Goal: Information Seeking & Learning: Learn about a topic

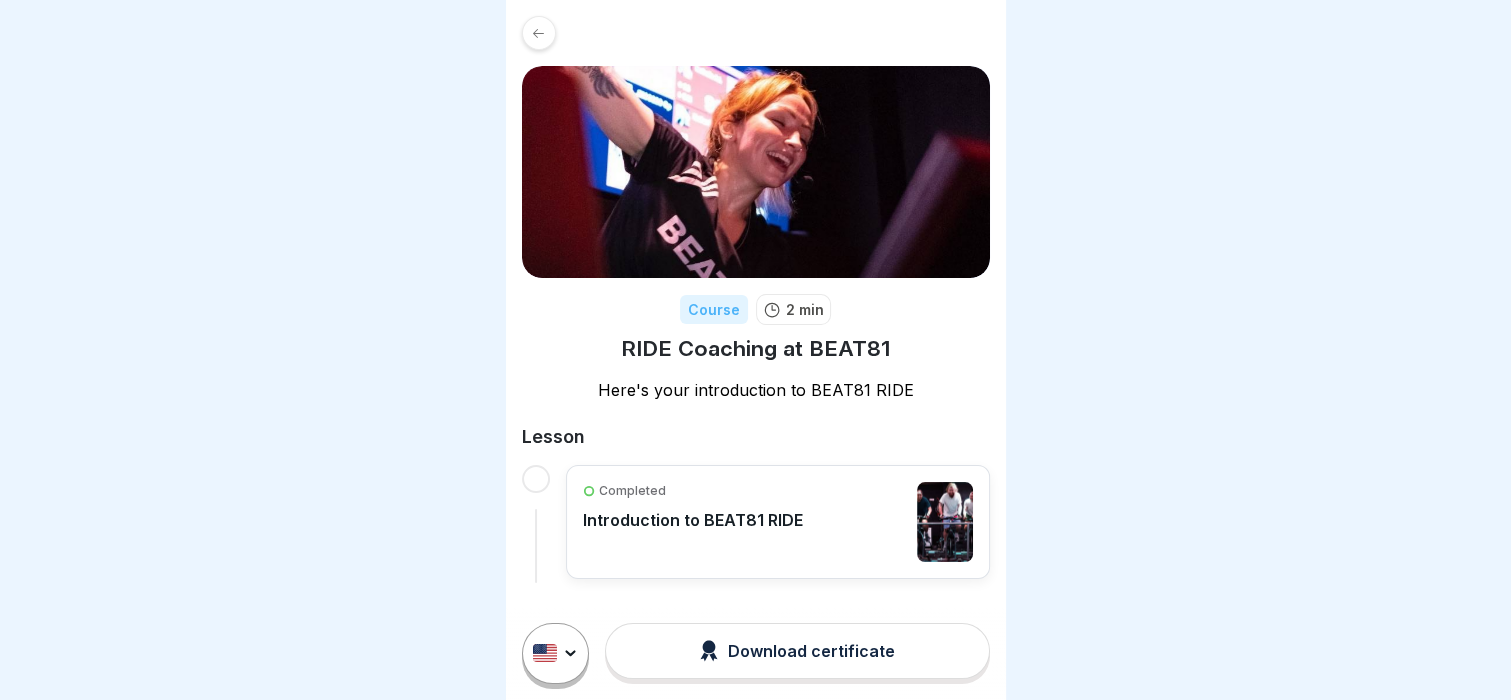
scroll to position [15, 0]
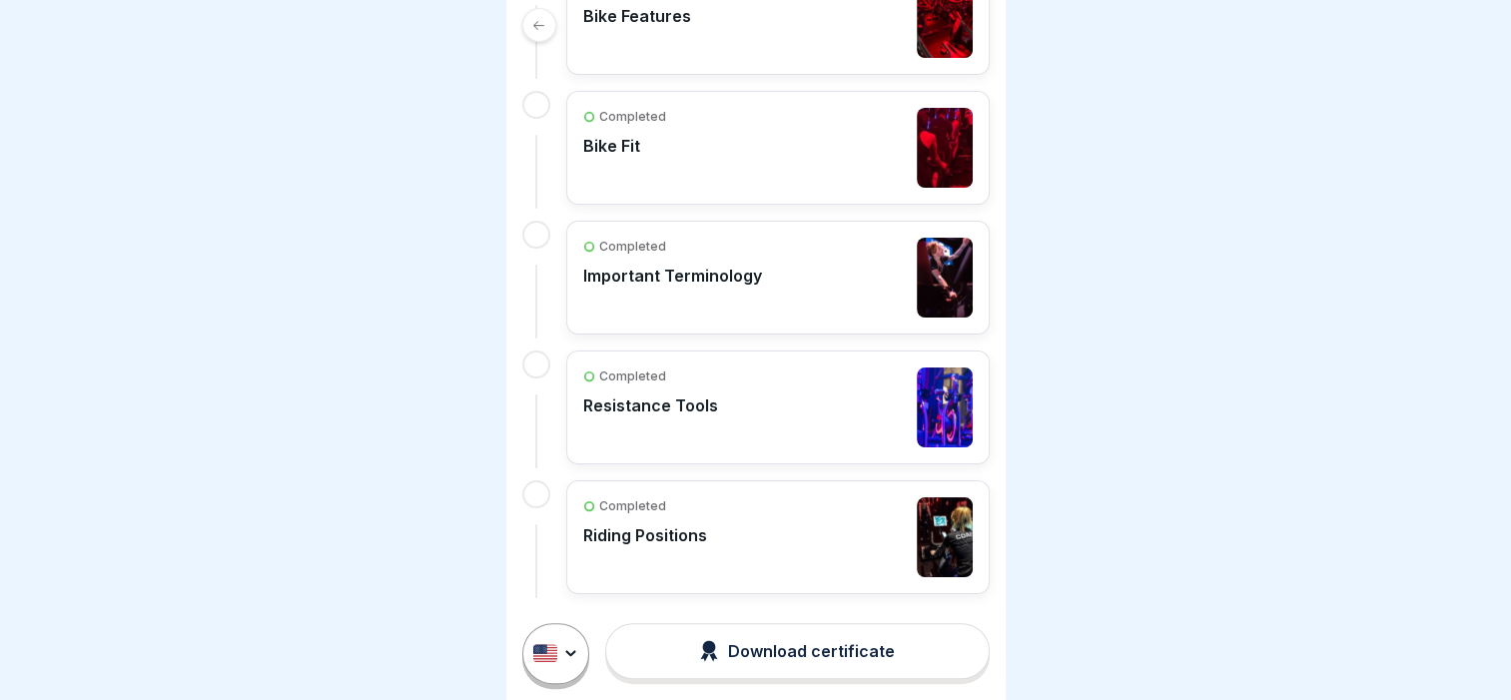
scroll to position [15, 0]
click at [769, 545] on div "Completed Riding Positions" at bounding box center [778, 537] width 390 height 80
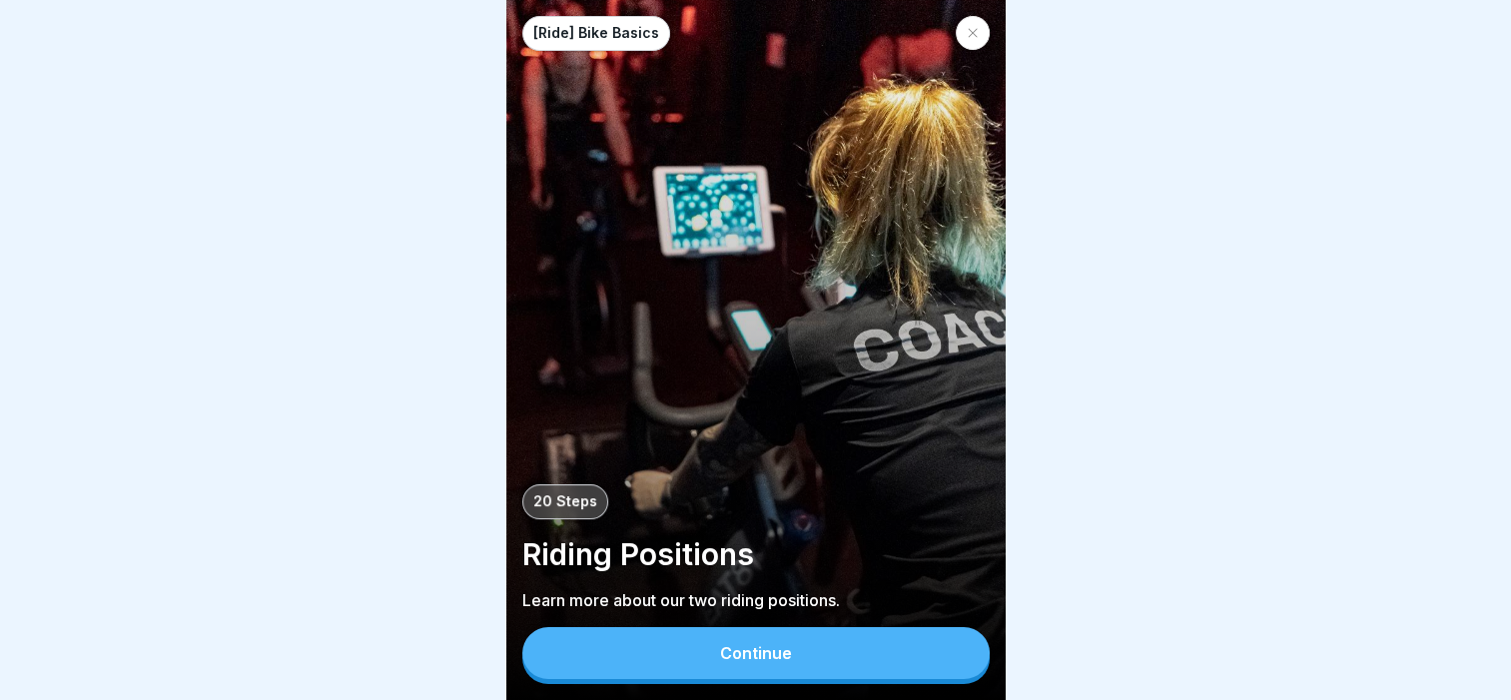
scroll to position [15, 0]
click at [712, 679] on div "Continue" at bounding box center [755, 655] width 467 height 57
click at [714, 654] on button "Continue" at bounding box center [755, 653] width 467 height 52
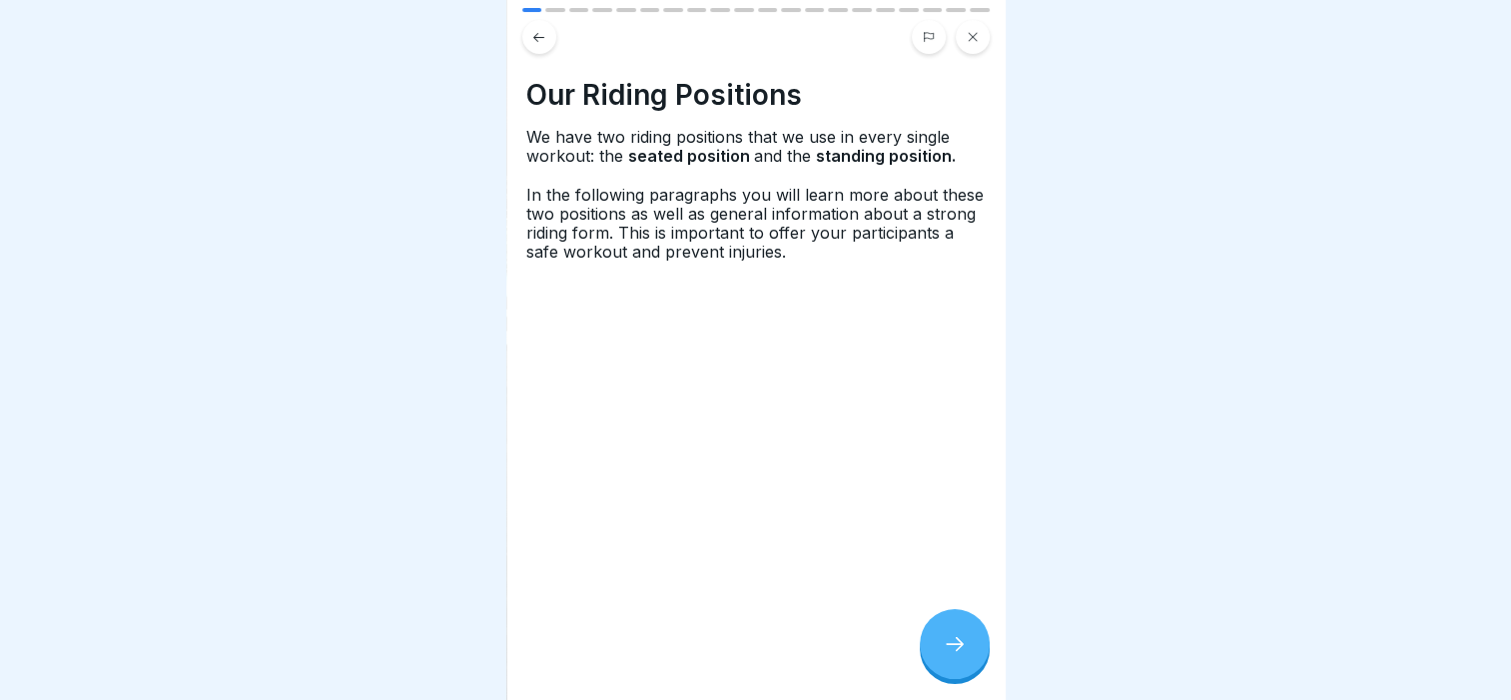
click at [956, 647] on icon at bounding box center [955, 644] width 24 height 24
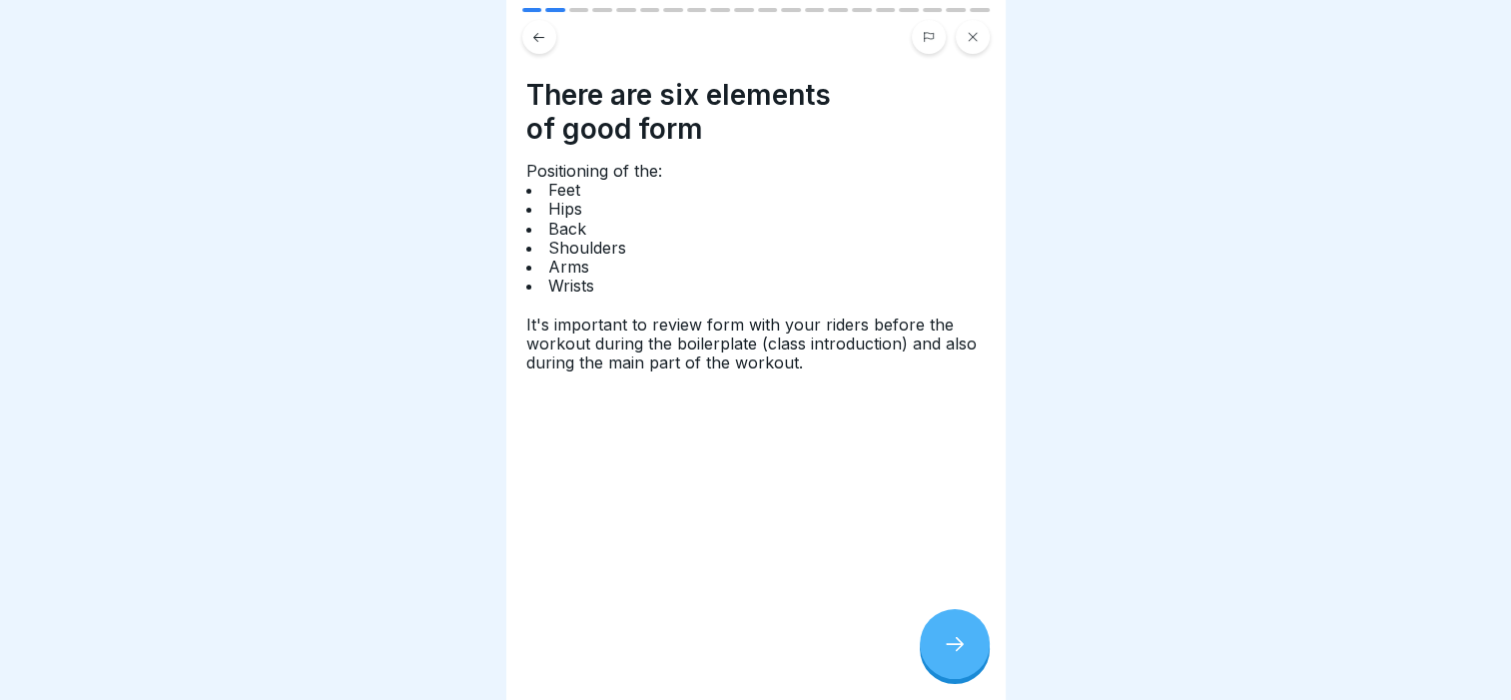
click at [963, 654] on icon at bounding box center [955, 644] width 24 height 24
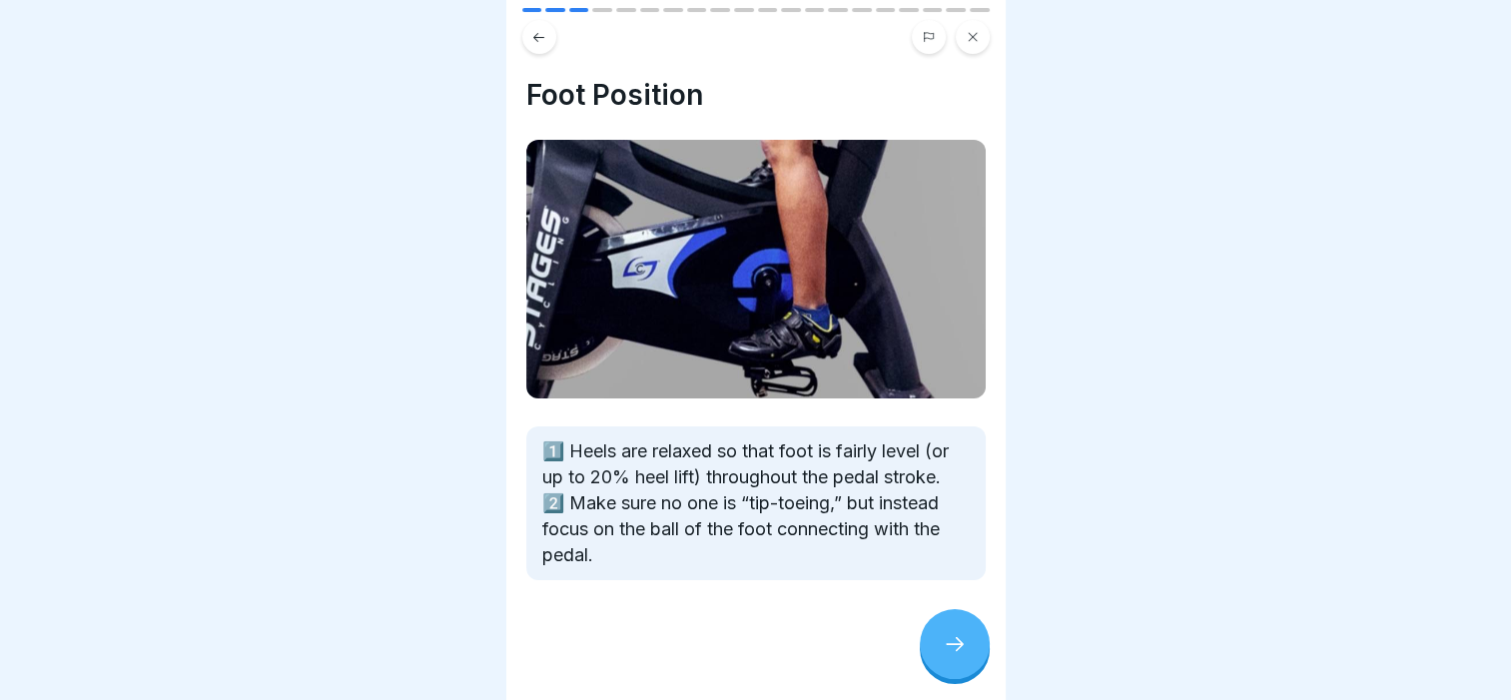
click at [952, 631] on div at bounding box center [955, 644] width 70 height 70
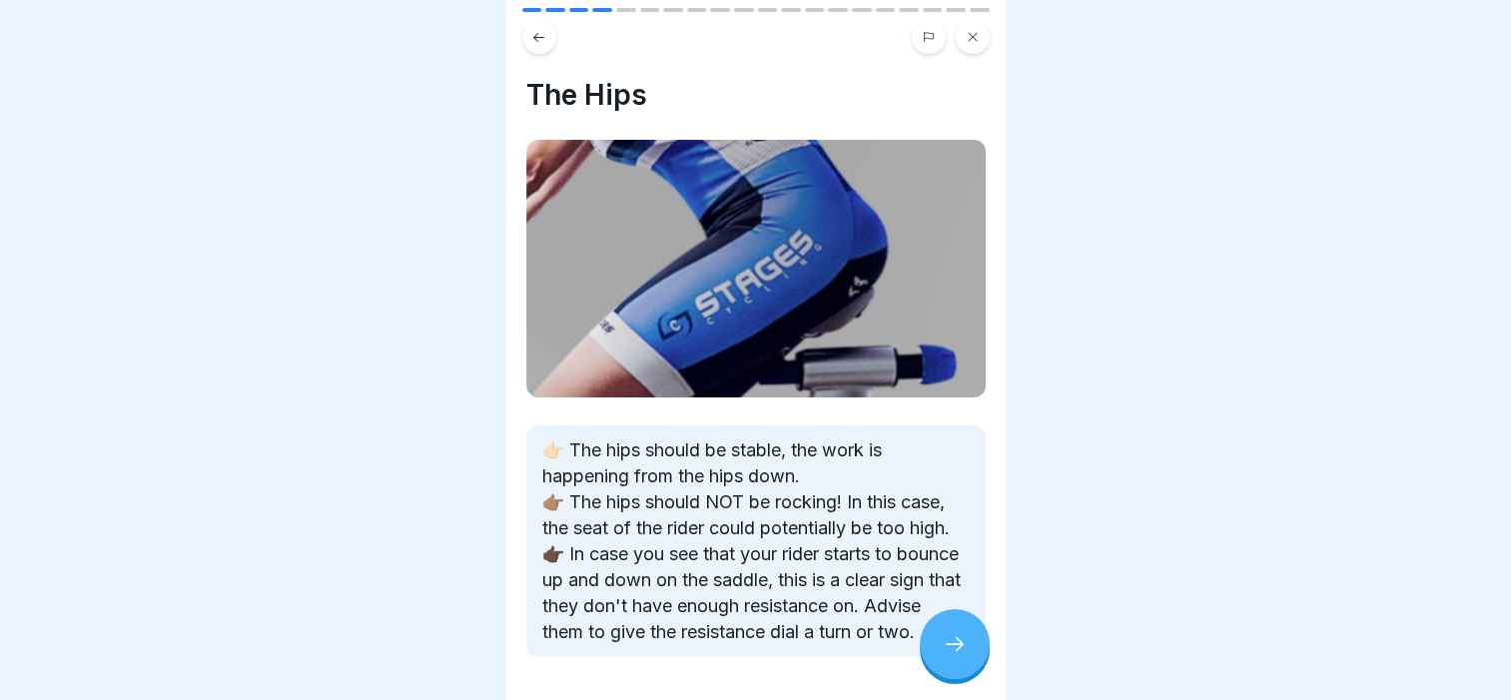
click at [534, 32] on icon at bounding box center [538, 36] width 11 height 9
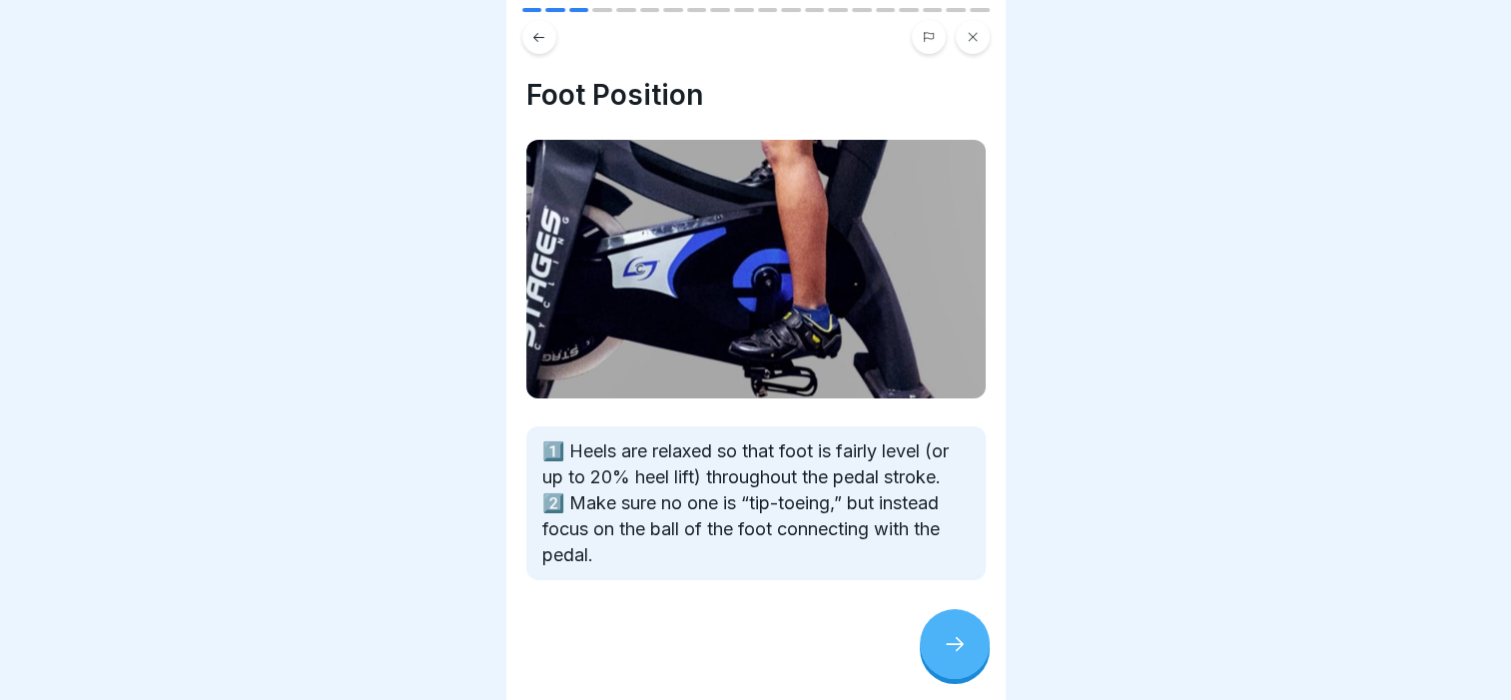
click at [935, 640] on div at bounding box center [955, 644] width 70 height 70
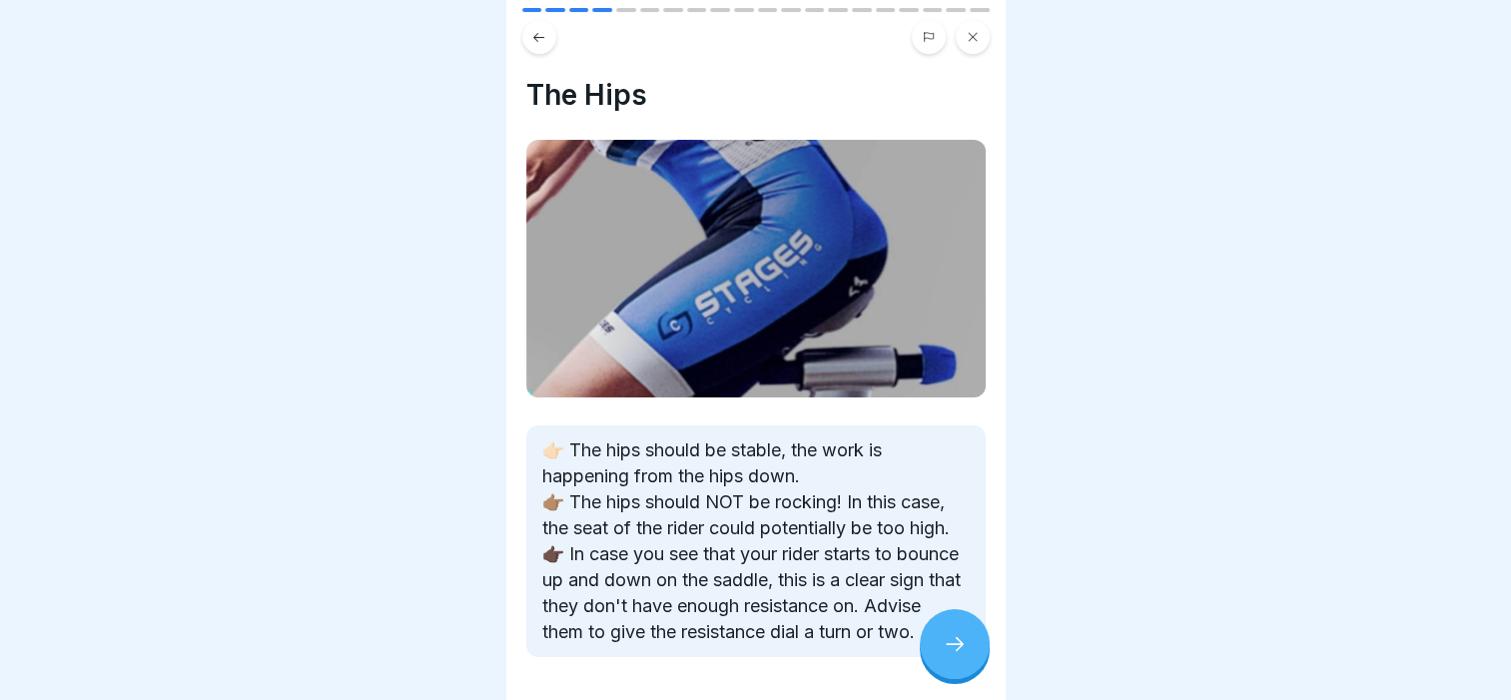
click at [935, 638] on div at bounding box center [955, 644] width 70 height 70
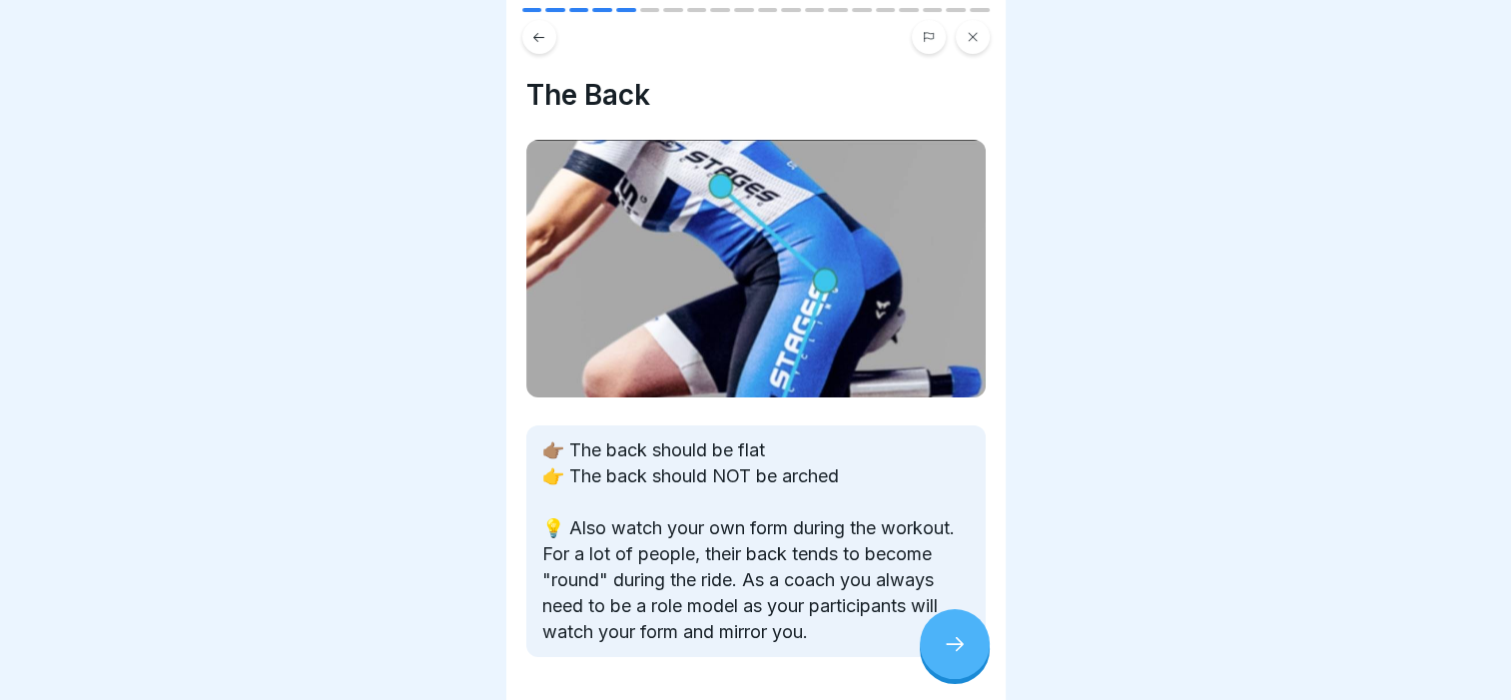
click at [935, 637] on div at bounding box center [955, 644] width 70 height 70
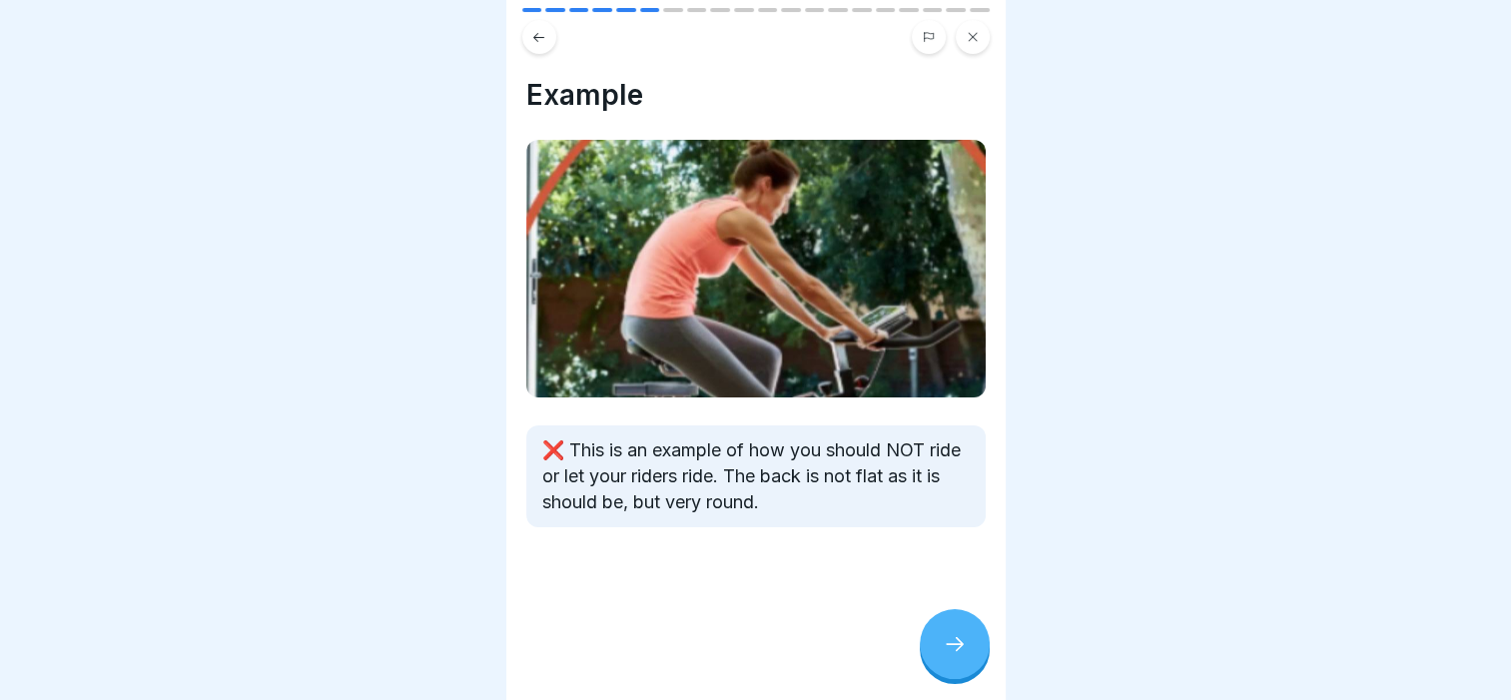
click at [938, 637] on div at bounding box center [955, 644] width 70 height 70
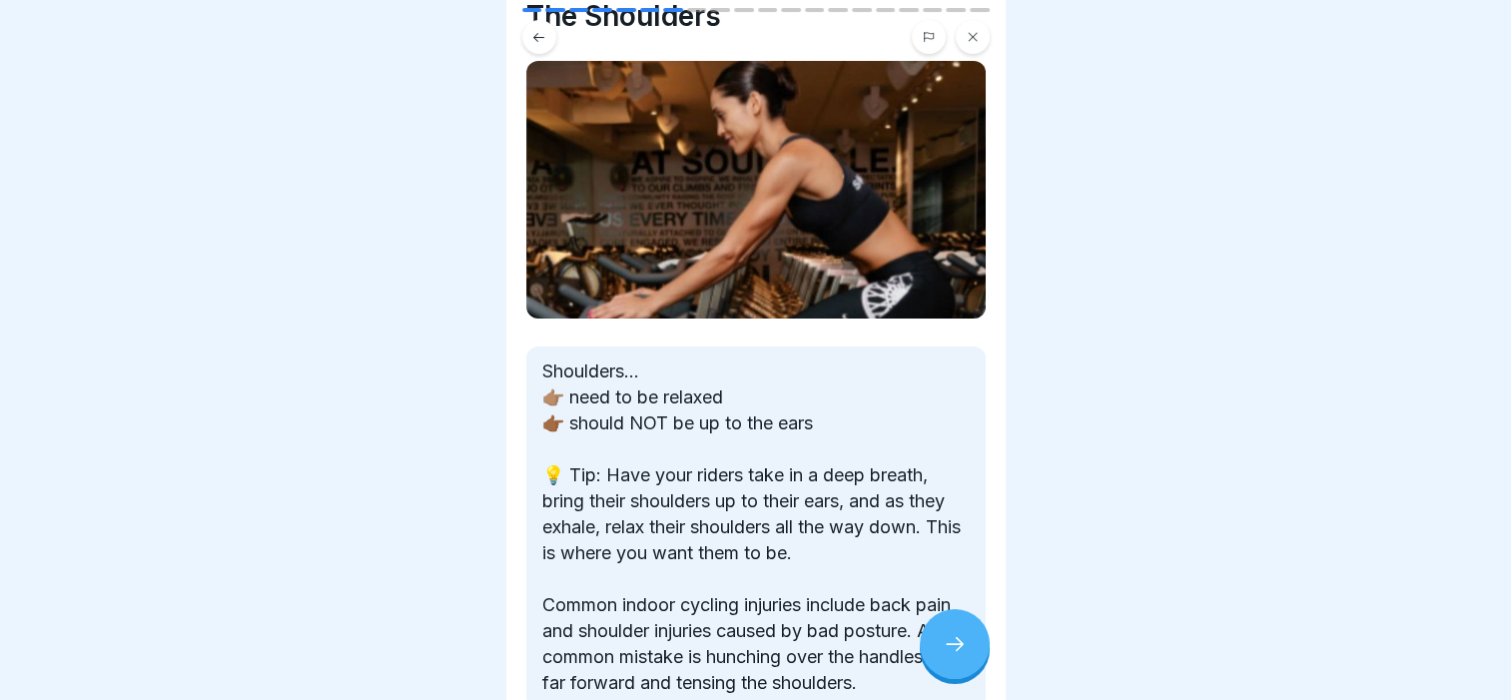
scroll to position [200, 0]
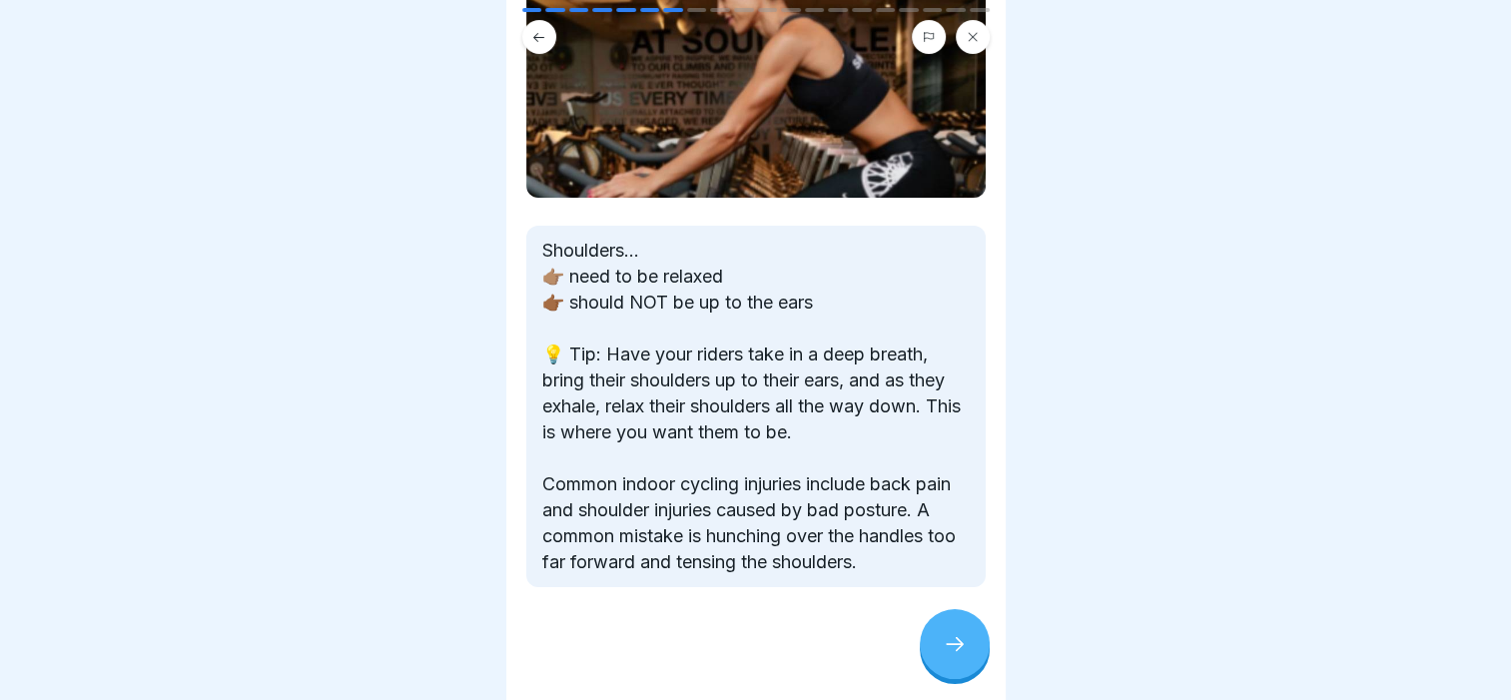
click at [959, 628] on div at bounding box center [955, 644] width 70 height 70
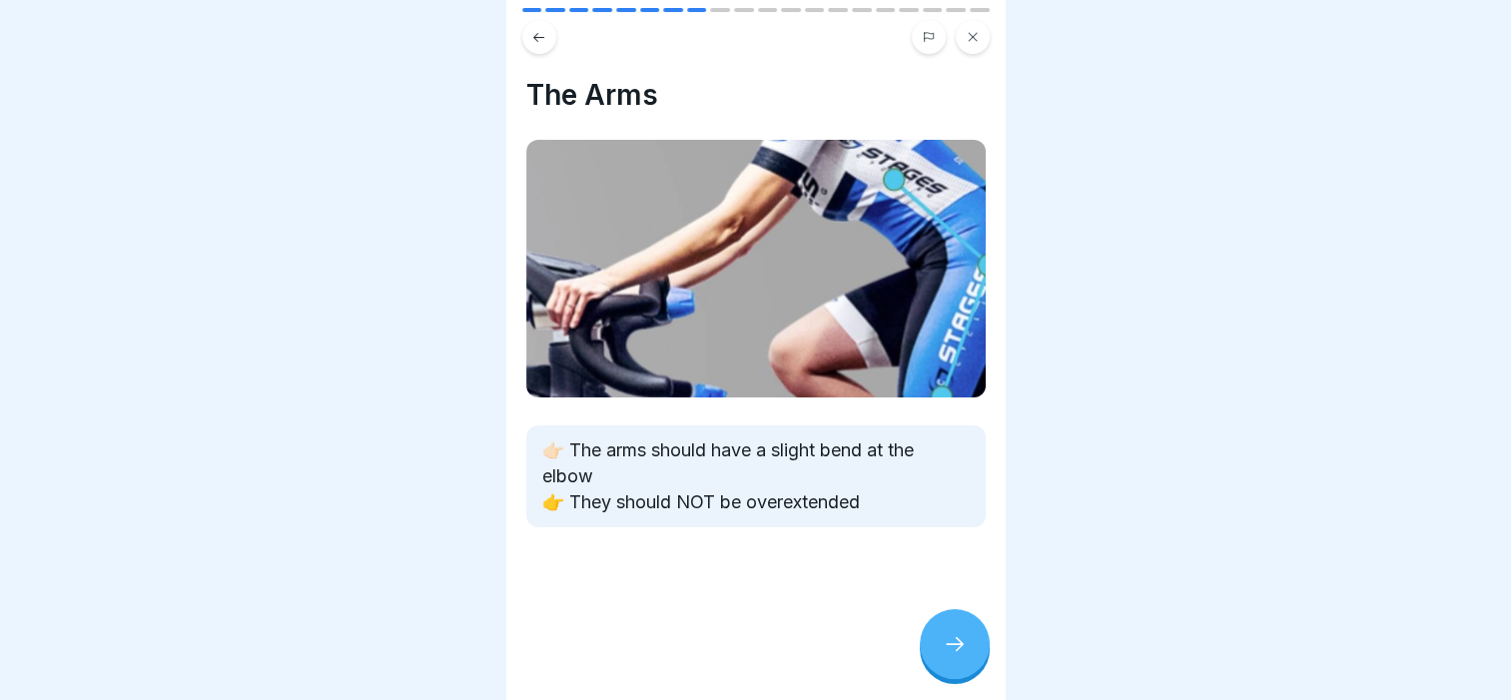
click at [946, 632] on div at bounding box center [955, 644] width 70 height 70
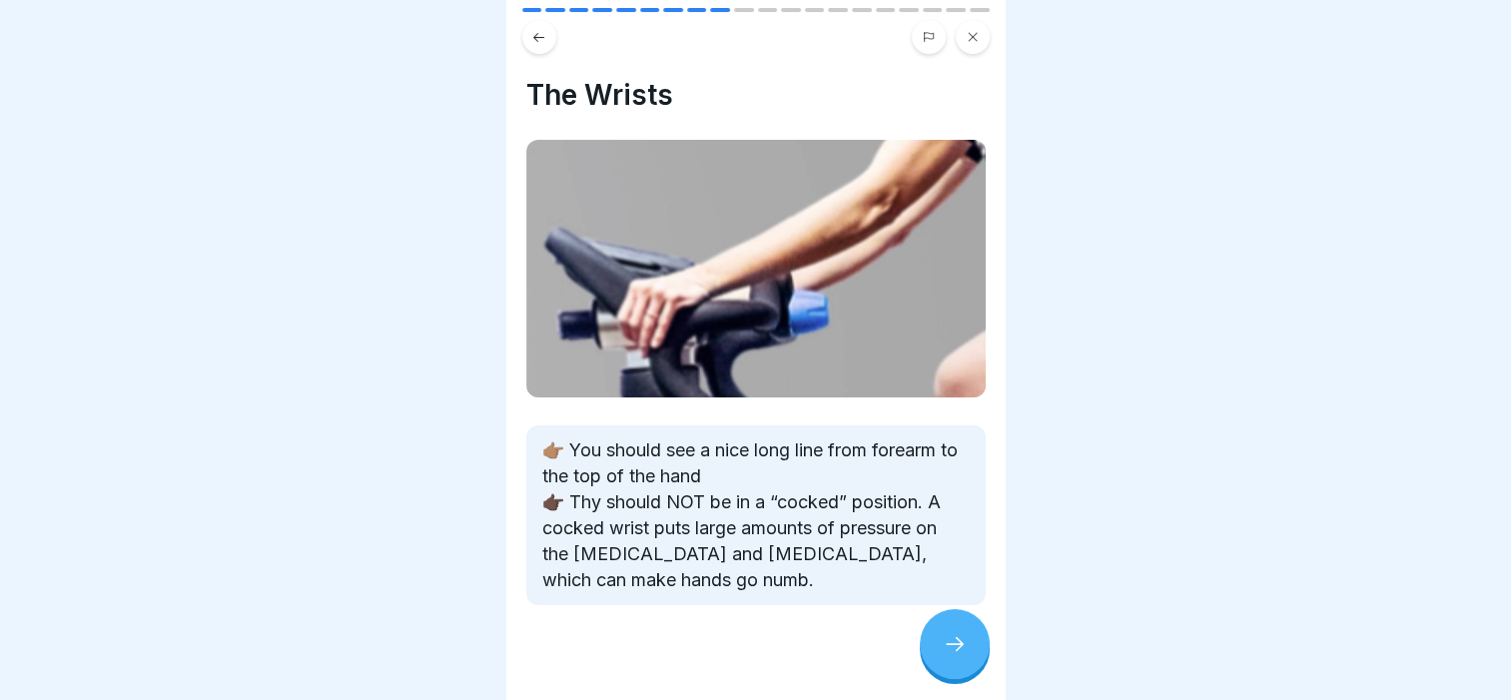
click at [963, 646] on icon at bounding box center [955, 644] width 24 height 24
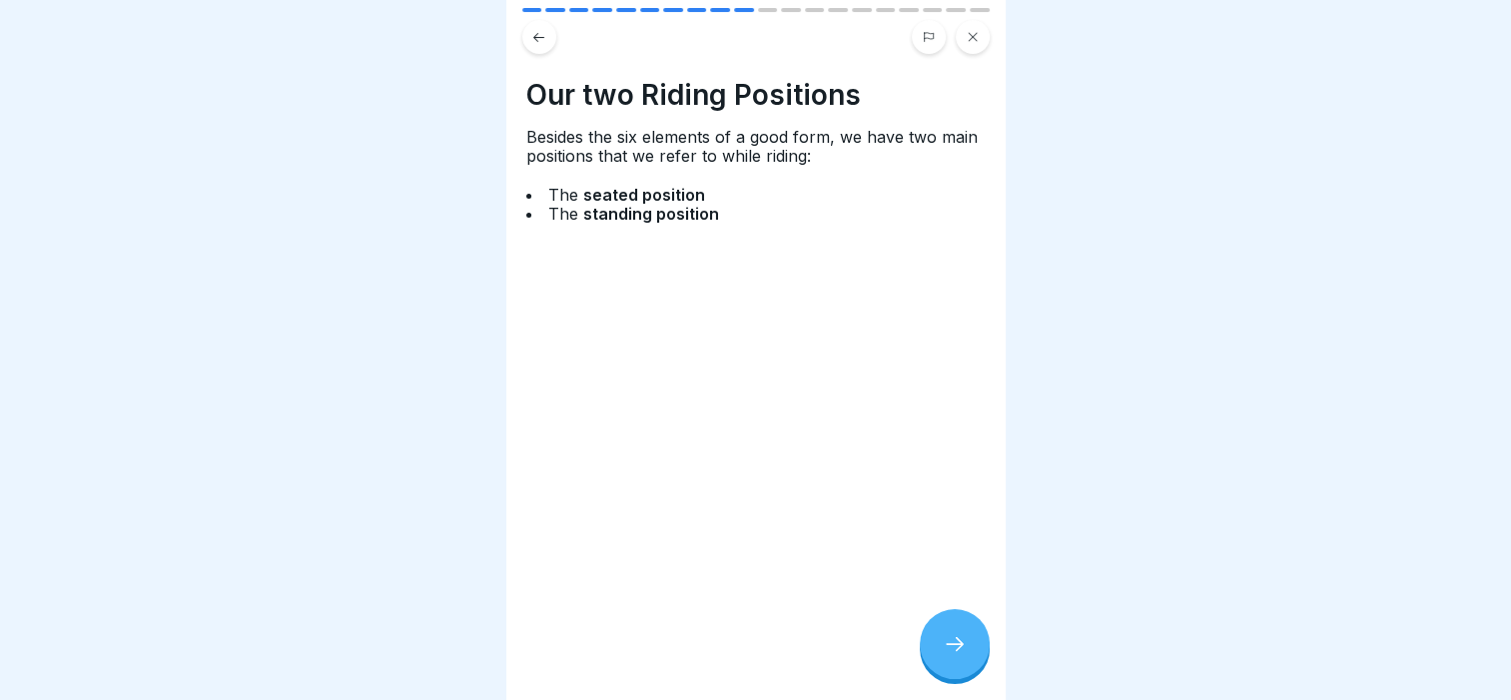
click at [963, 646] on icon at bounding box center [955, 644] width 24 height 24
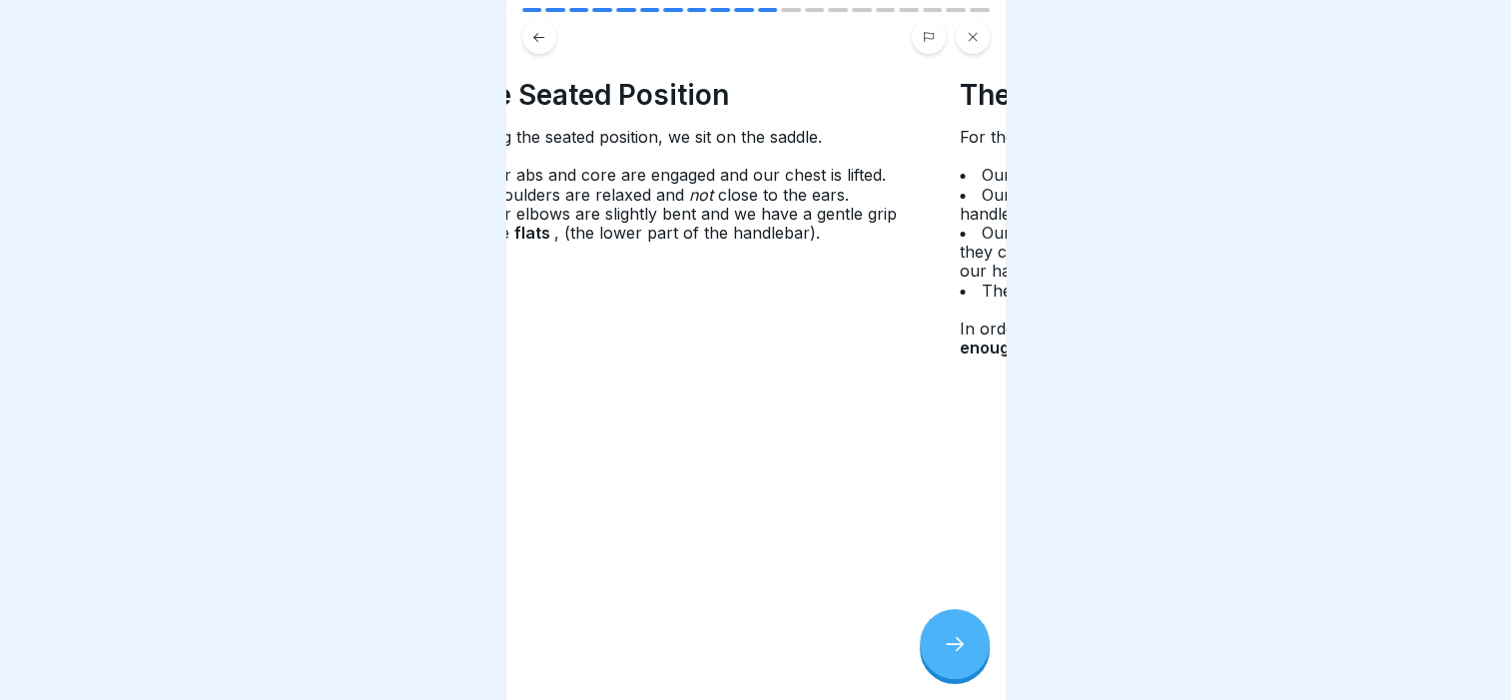
click at [815, 216] on li "Our elbows are slightly bent and we have a gentle grip on the flats , (the lowe…" at bounding box center [689, 224] width 459 height 38
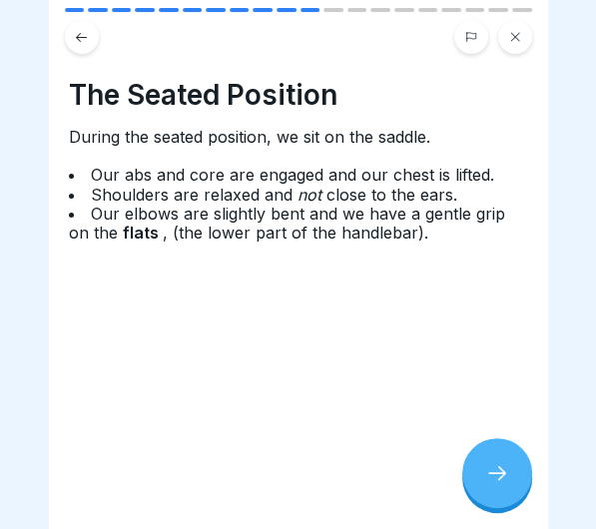
click at [492, 463] on div at bounding box center [497, 473] width 70 height 70
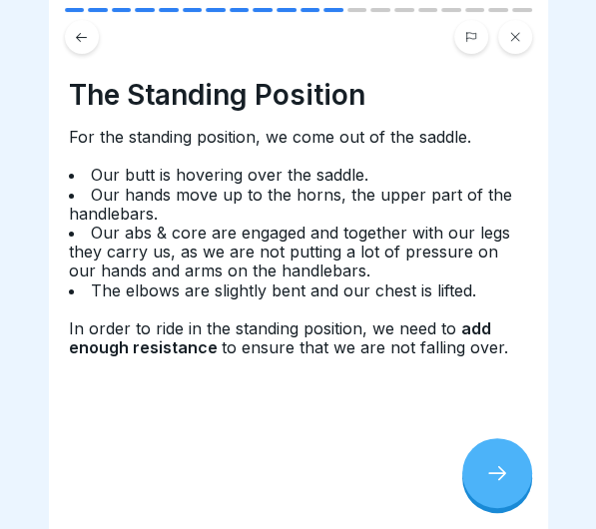
click at [495, 461] on div at bounding box center [497, 473] width 70 height 70
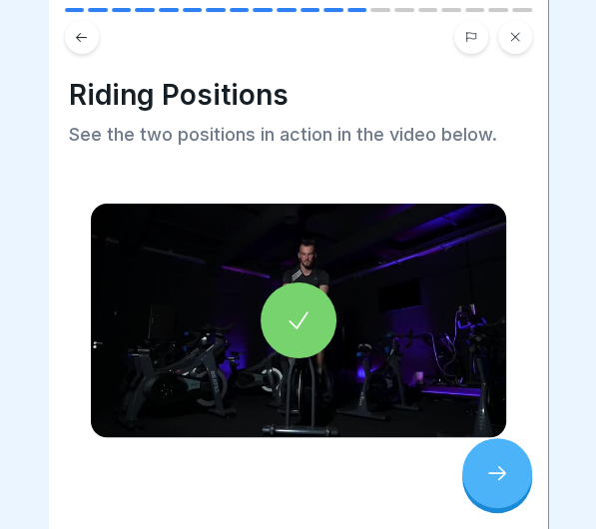
click at [495, 472] on icon at bounding box center [497, 473] width 24 height 24
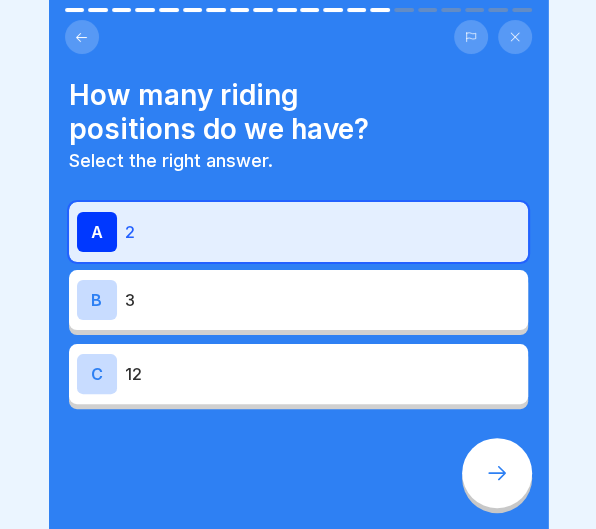
click at [495, 472] on icon at bounding box center [497, 473] width 24 height 24
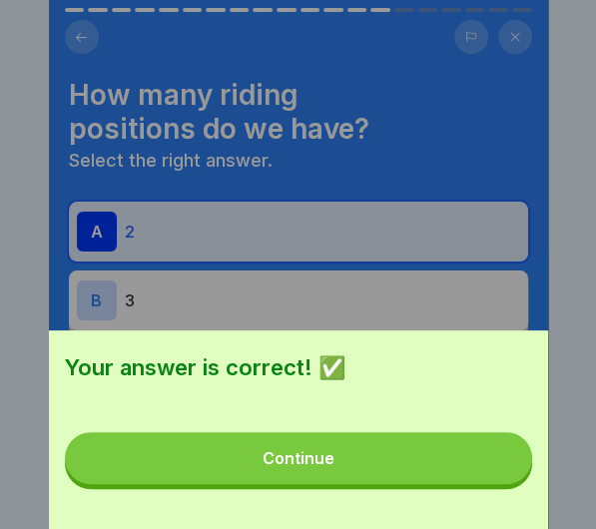
click at [433, 481] on button "Continue" at bounding box center [298, 458] width 467 height 52
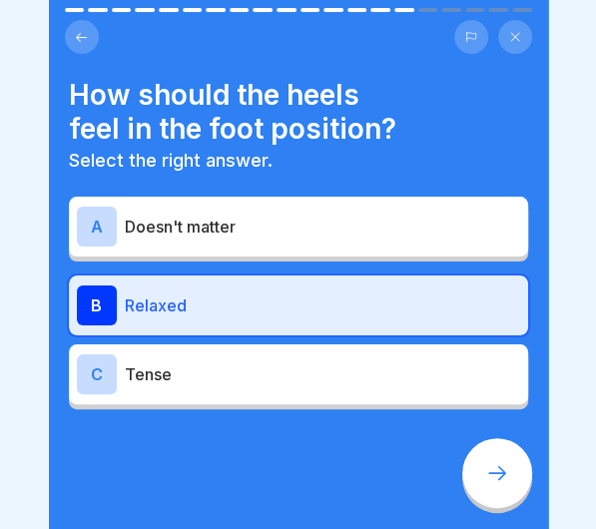
click at [486, 456] on div at bounding box center [497, 473] width 70 height 70
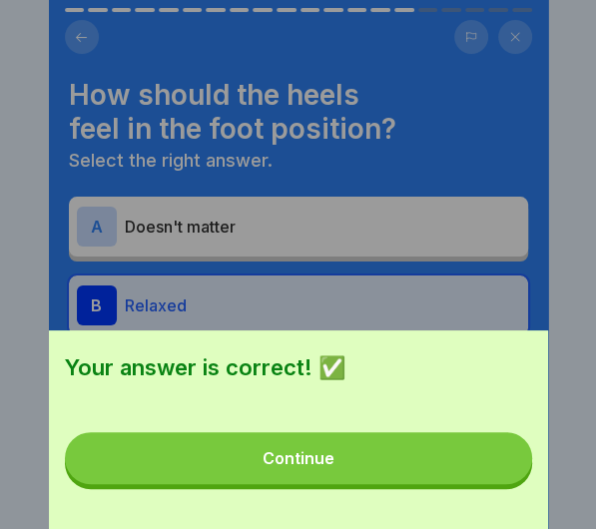
click at [486, 456] on button "Continue" at bounding box center [298, 458] width 467 height 52
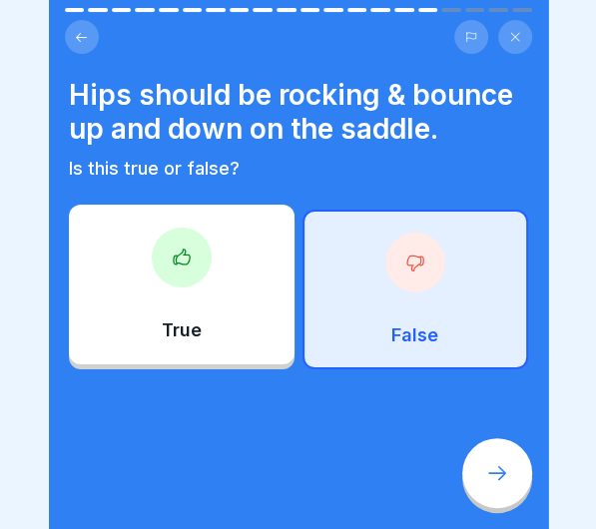
click at [486, 456] on div at bounding box center [497, 473] width 70 height 70
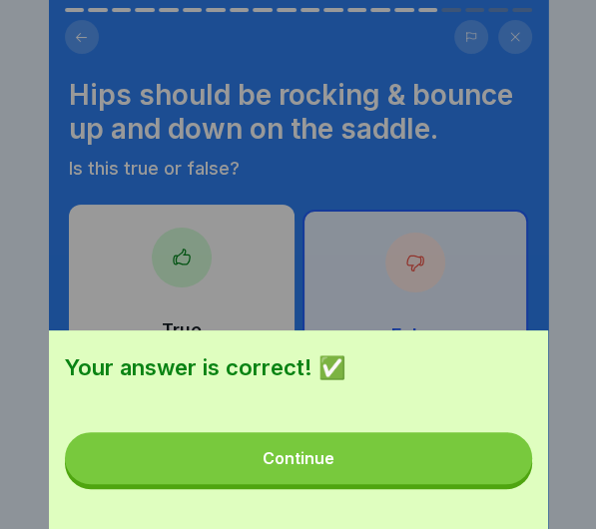
click at [496, 465] on button "Continue" at bounding box center [298, 458] width 467 height 52
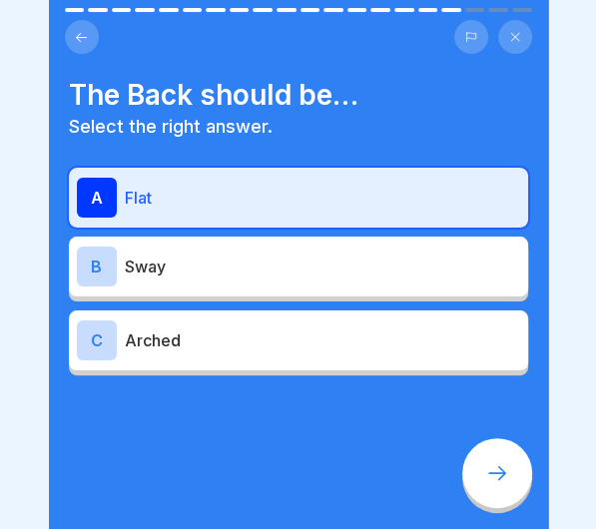
click at [496, 465] on icon at bounding box center [497, 473] width 24 height 24
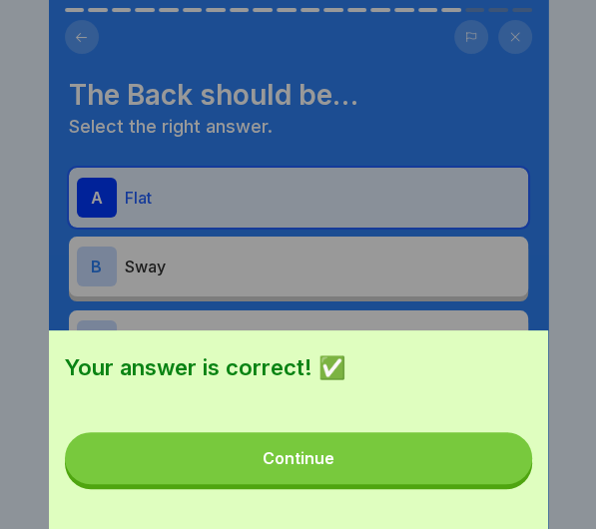
click at [496, 465] on button "Continue" at bounding box center [298, 458] width 467 height 52
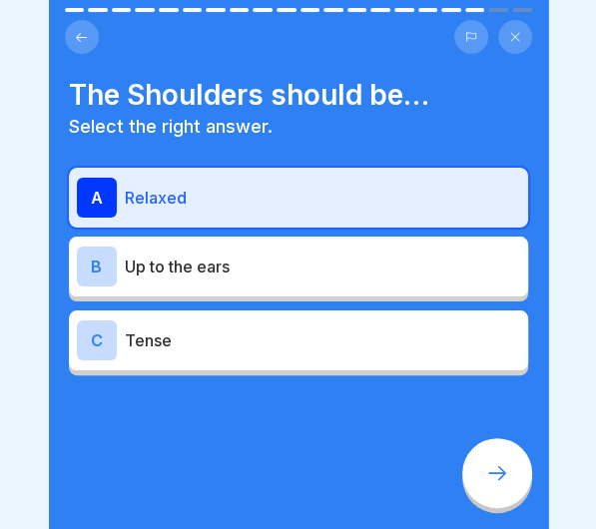
click at [496, 465] on icon at bounding box center [497, 473] width 24 height 24
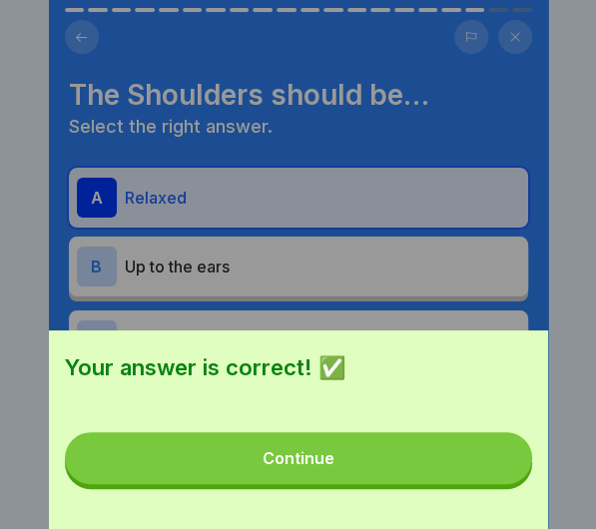
click at [496, 465] on button "Continue" at bounding box center [298, 458] width 467 height 52
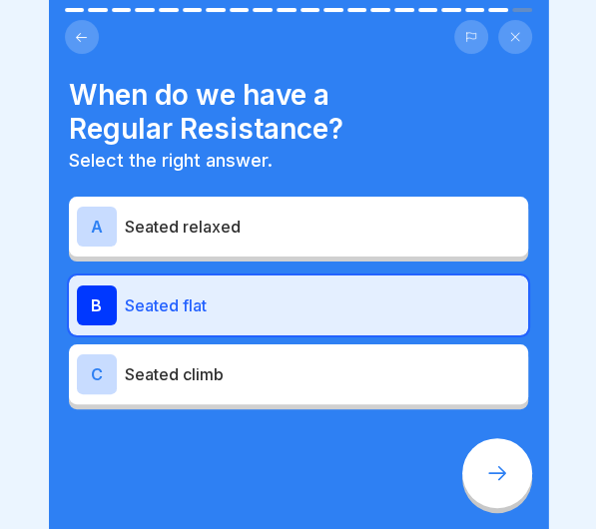
click at [496, 465] on icon at bounding box center [497, 473] width 24 height 24
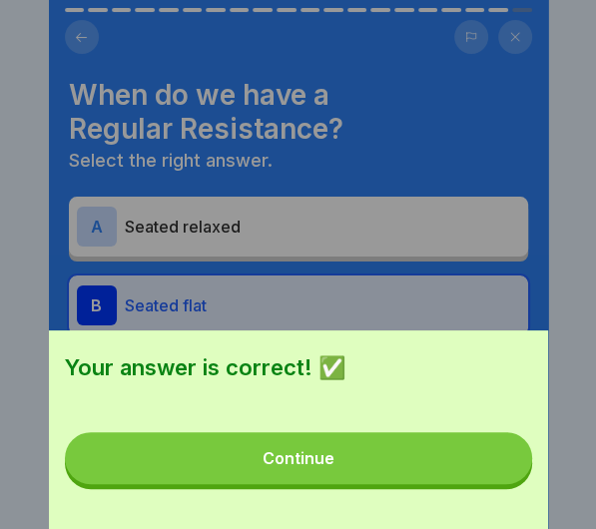
click at [498, 477] on button "Continue" at bounding box center [298, 458] width 467 height 52
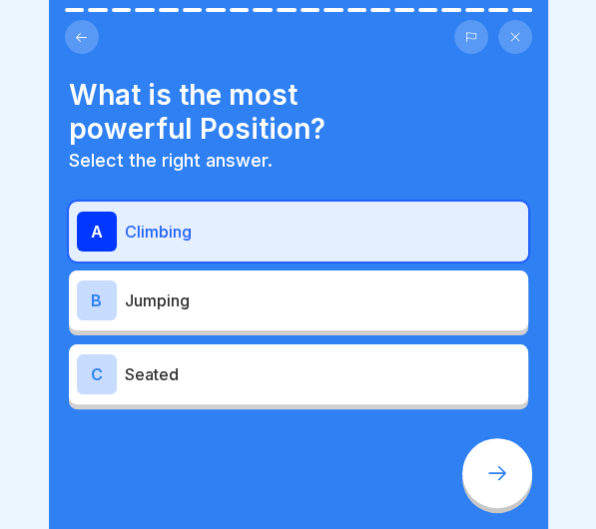
click at [498, 477] on icon at bounding box center [497, 473] width 24 height 24
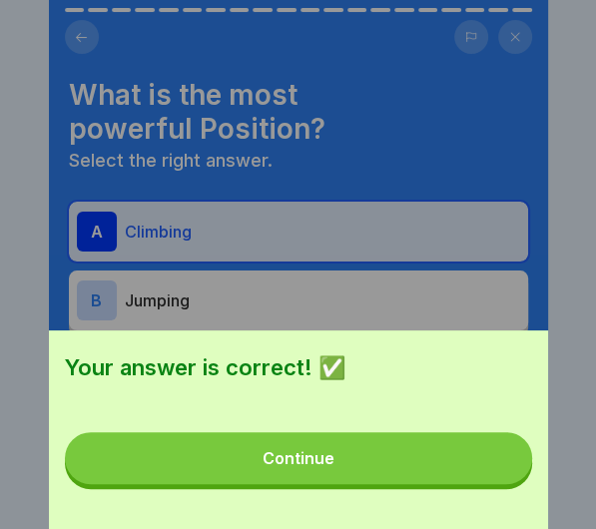
click at [498, 477] on button "Continue" at bounding box center [298, 458] width 467 height 52
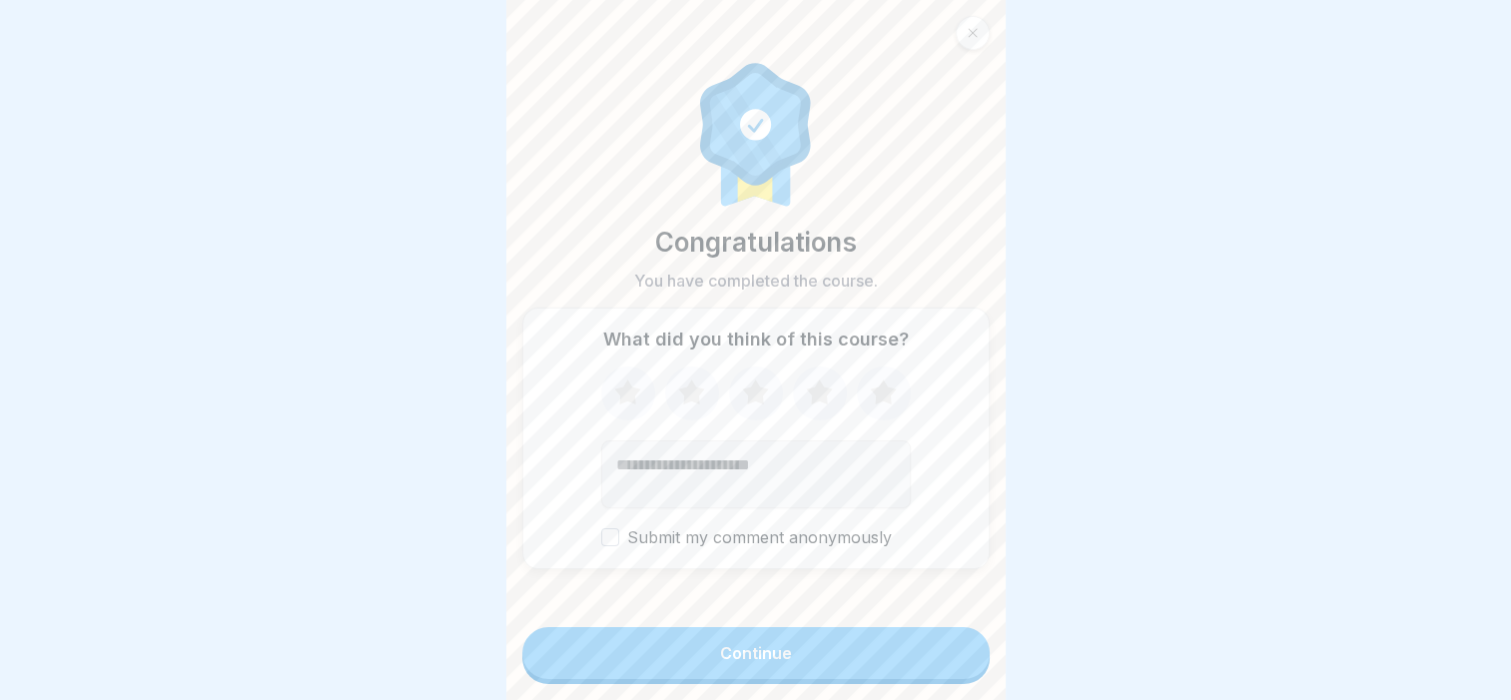
click at [839, 655] on button "Continue" at bounding box center [755, 653] width 467 height 52
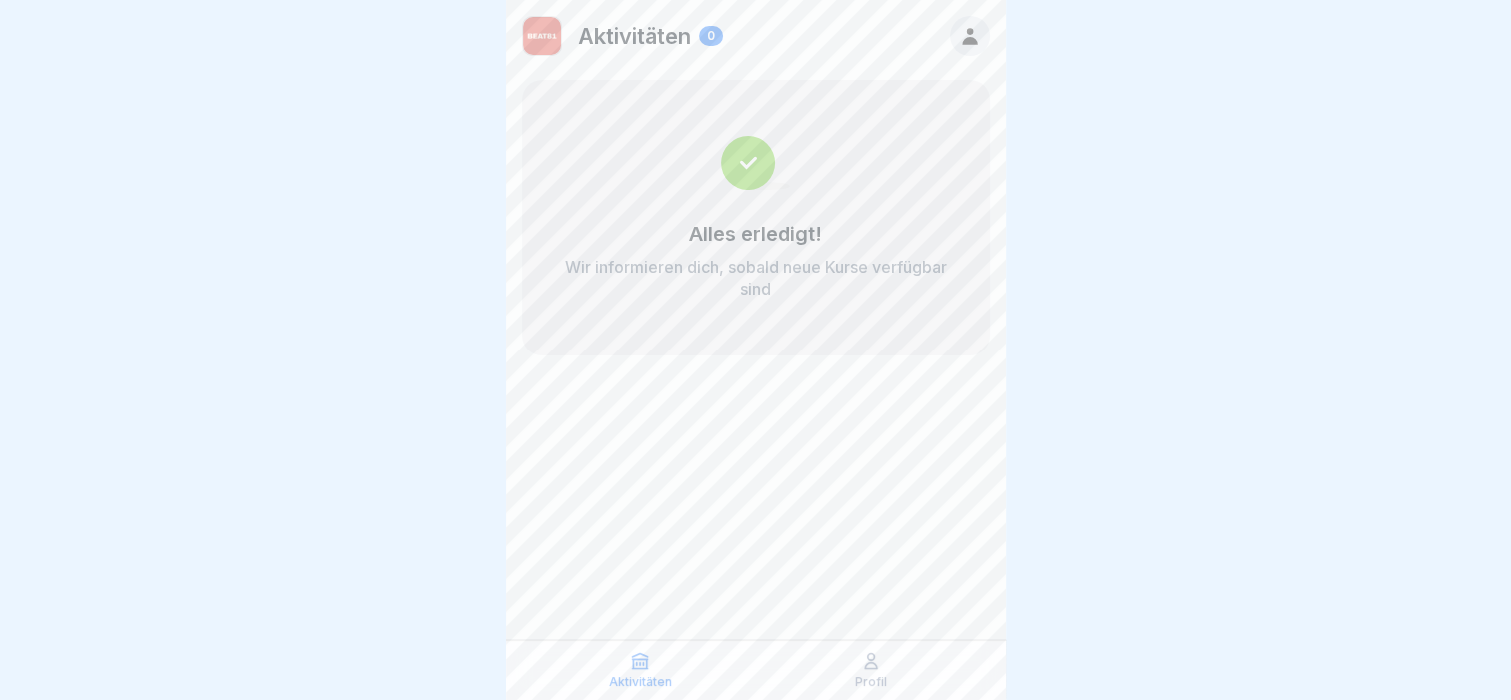
drag, startPoint x: 621, startPoint y: 672, endPoint x: 667, endPoint y: 672, distance: 45.9
click at [622, 672] on div "Aktivitäten" at bounding box center [640, 670] width 221 height 38
click at [856, 671] on div "Profil" at bounding box center [871, 670] width 221 height 38
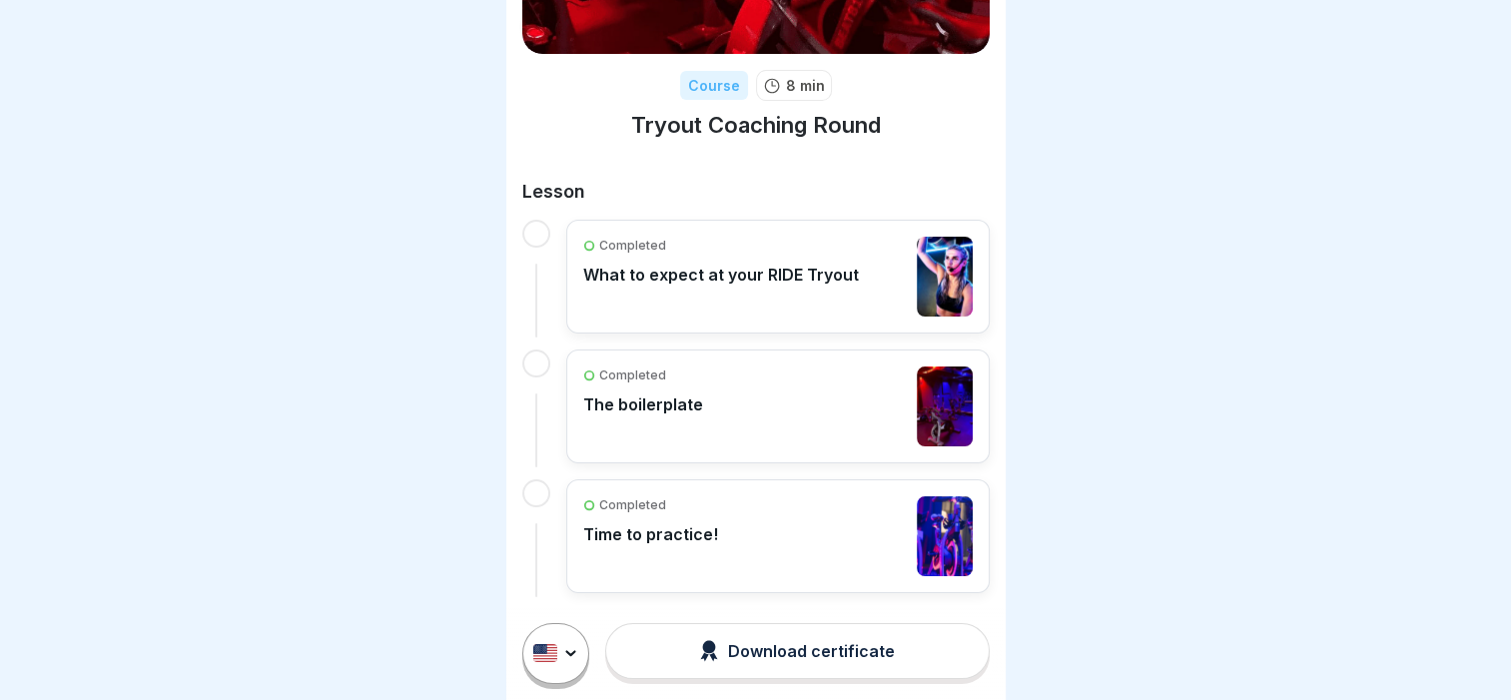
scroll to position [15, 0]
click at [730, 528] on div "Completed Time to practice!" at bounding box center [778, 536] width 390 height 80
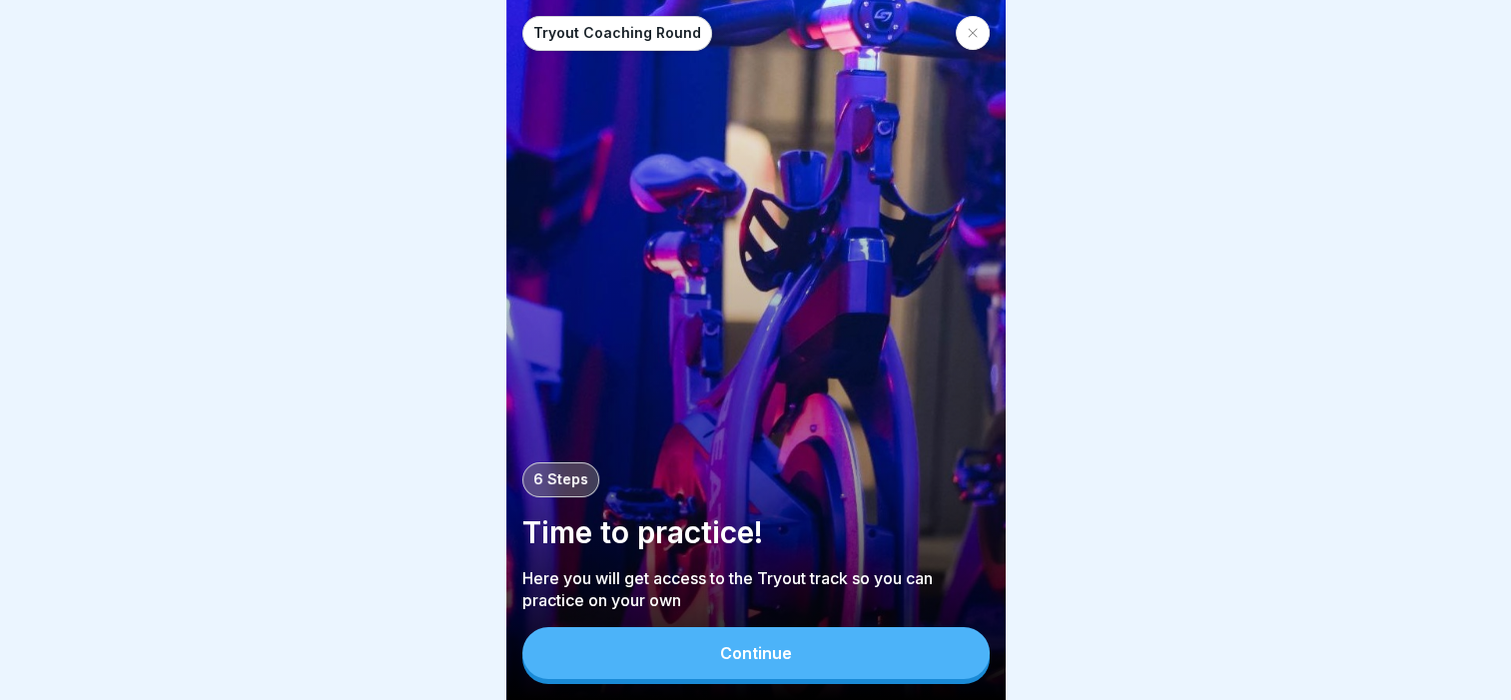
scroll to position [15, 0]
click at [757, 679] on div "Continue" at bounding box center [755, 655] width 467 height 57
click at [741, 647] on div "Continue" at bounding box center [756, 653] width 72 height 18
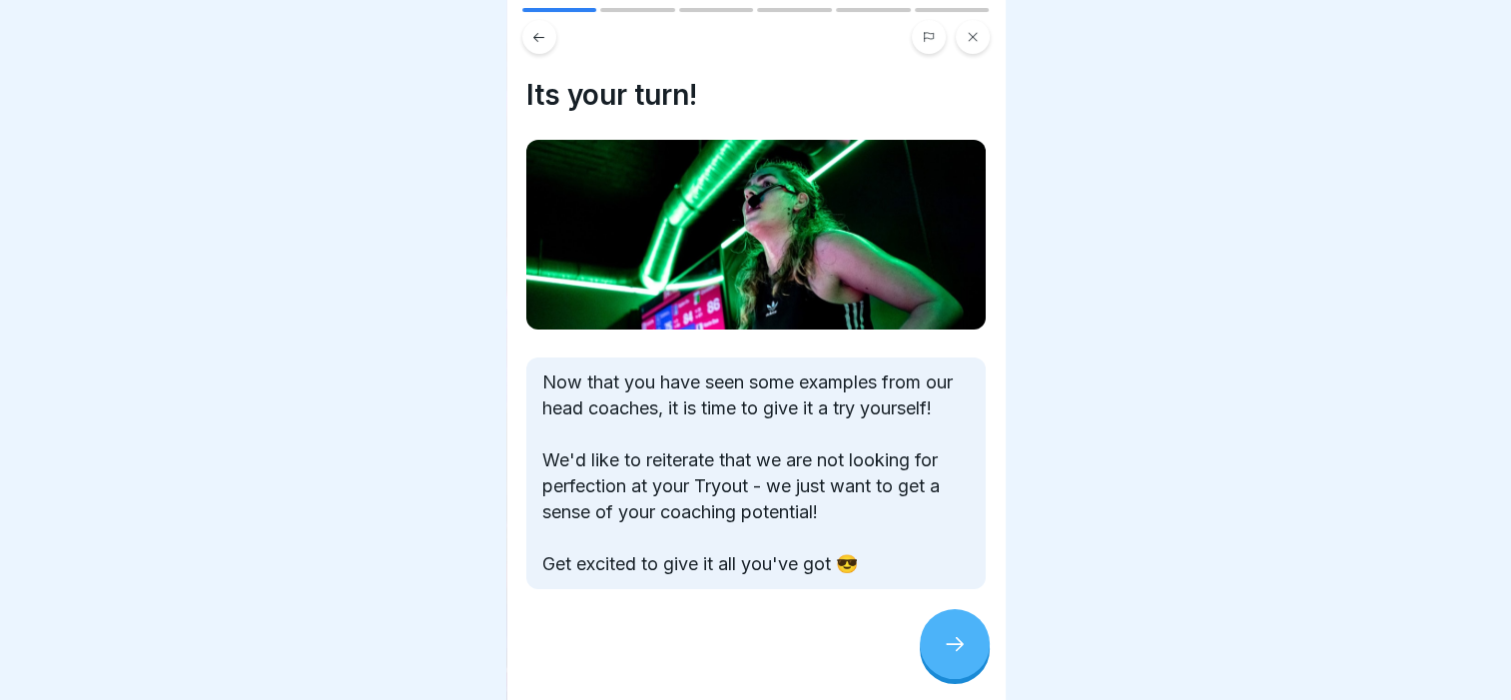
click at [667, 396] on div "Now that you have seen some examples from our head coaches, it is time to give …" at bounding box center [755, 474] width 459 height 232
click at [695, 487] on p "Now that you have seen some examples from our head coaches, it is time to give …" at bounding box center [755, 474] width 427 height 208
click at [960, 659] on div at bounding box center [955, 644] width 70 height 70
